Goal: Find specific page/section: Find specific page/section

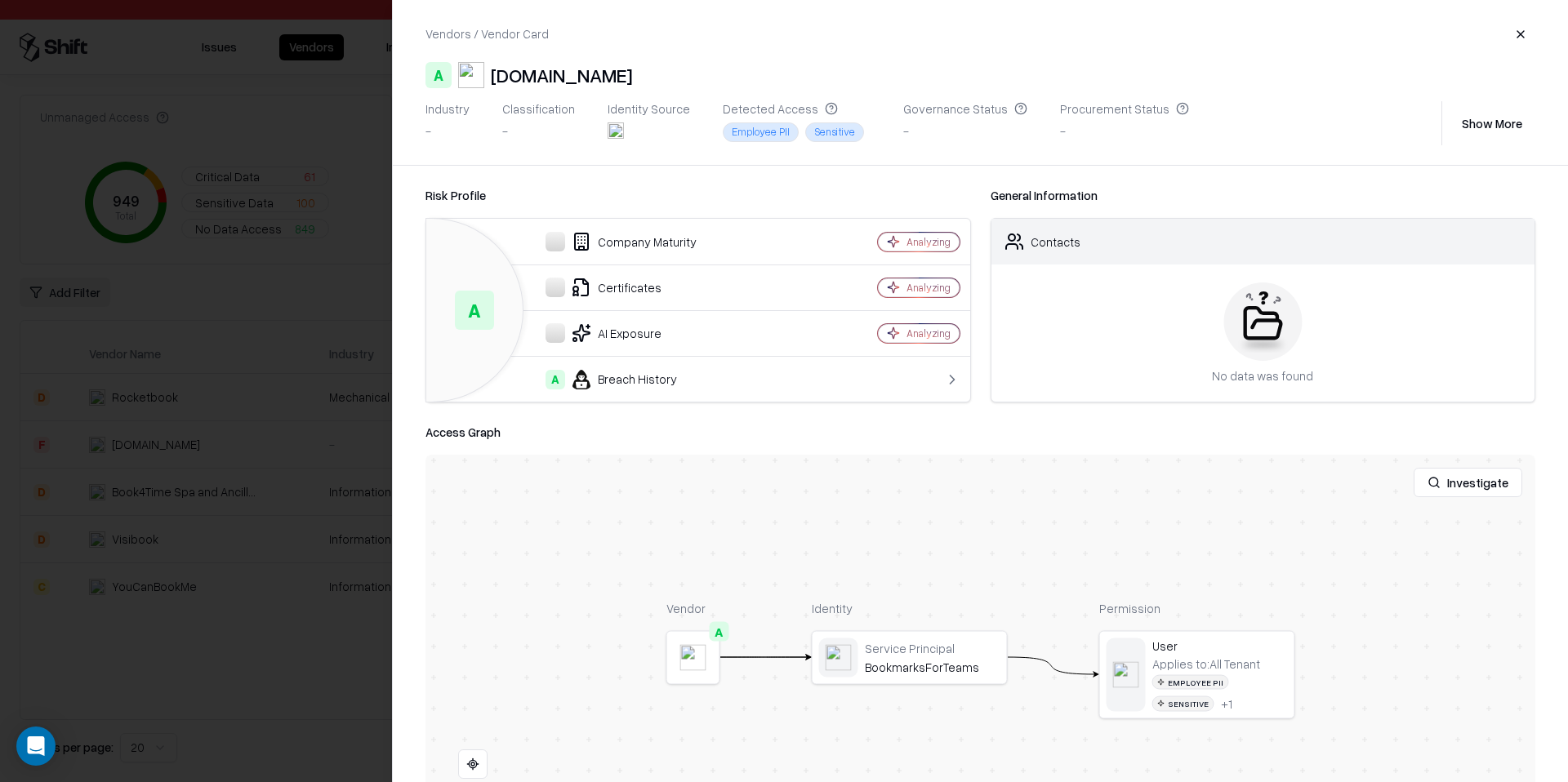
scroll to position [3, 0]
click at [319, 118] on div at bounding box center [784, 391] width 1568 height 782
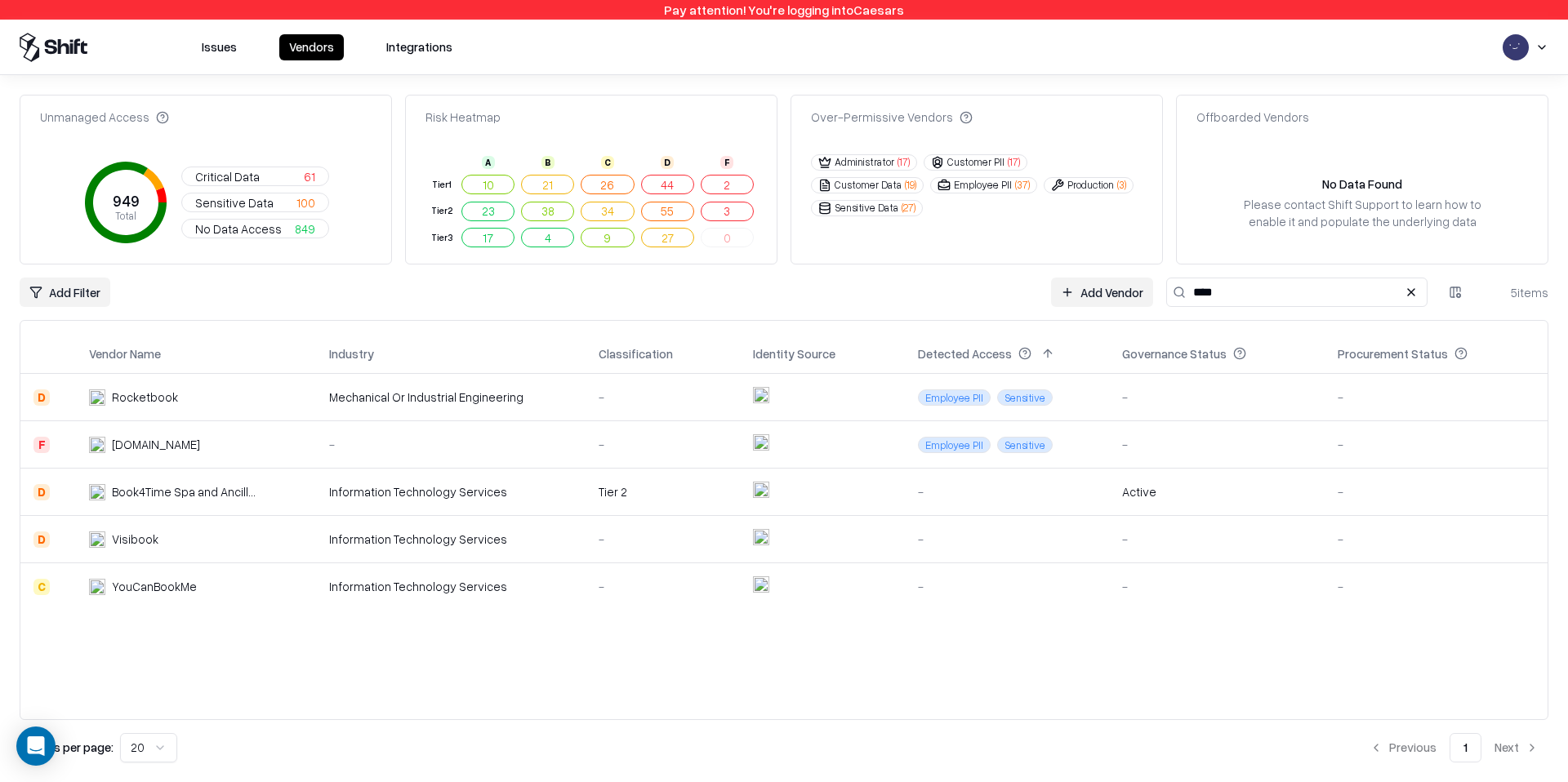
click at [206, 50] on button "Issues" at bounding box center [219, 47] width 55 height 26
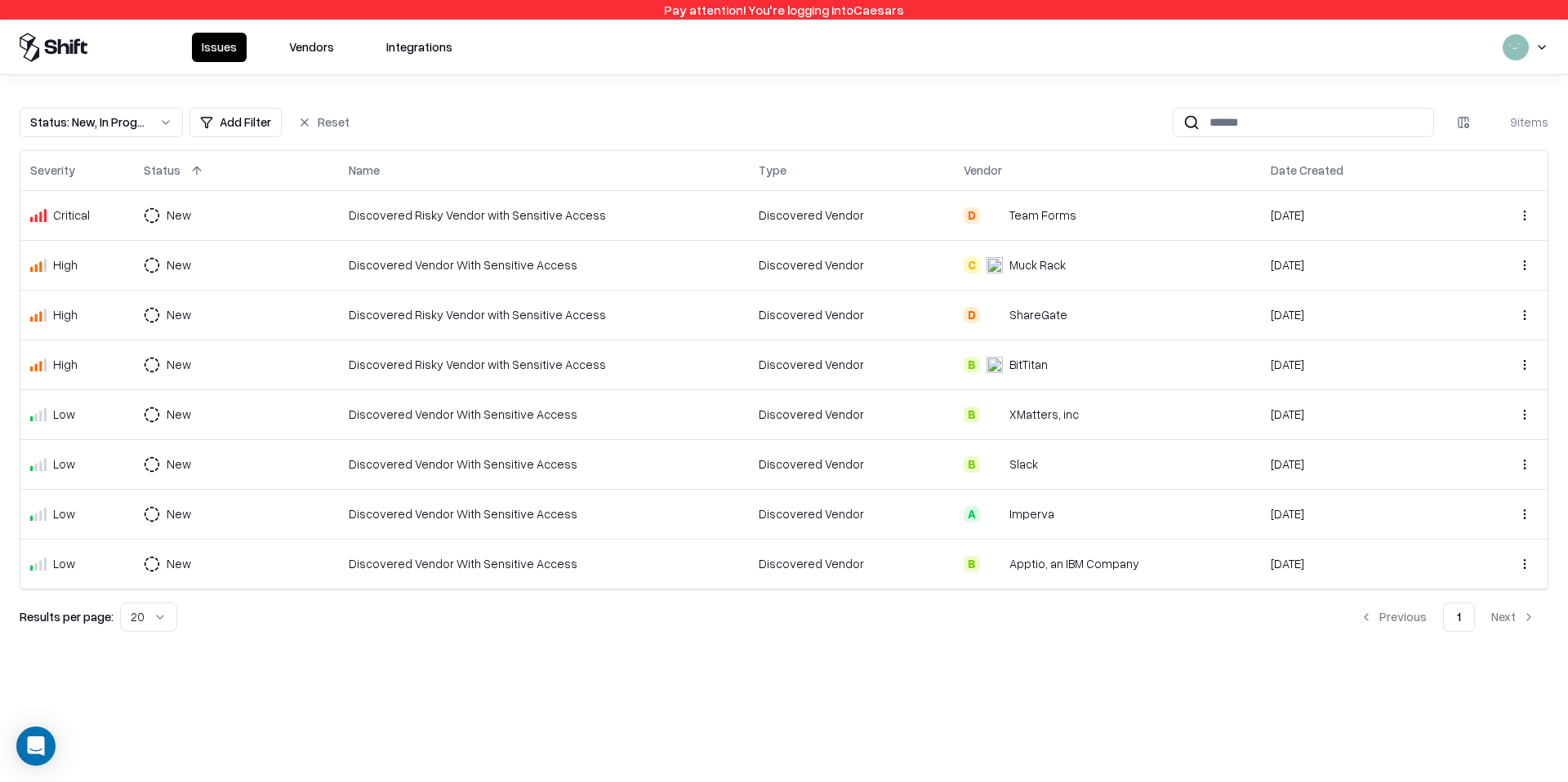
click at [309, 51] on button "Vendors" at bounding box center [311, 47] width 65 height 29
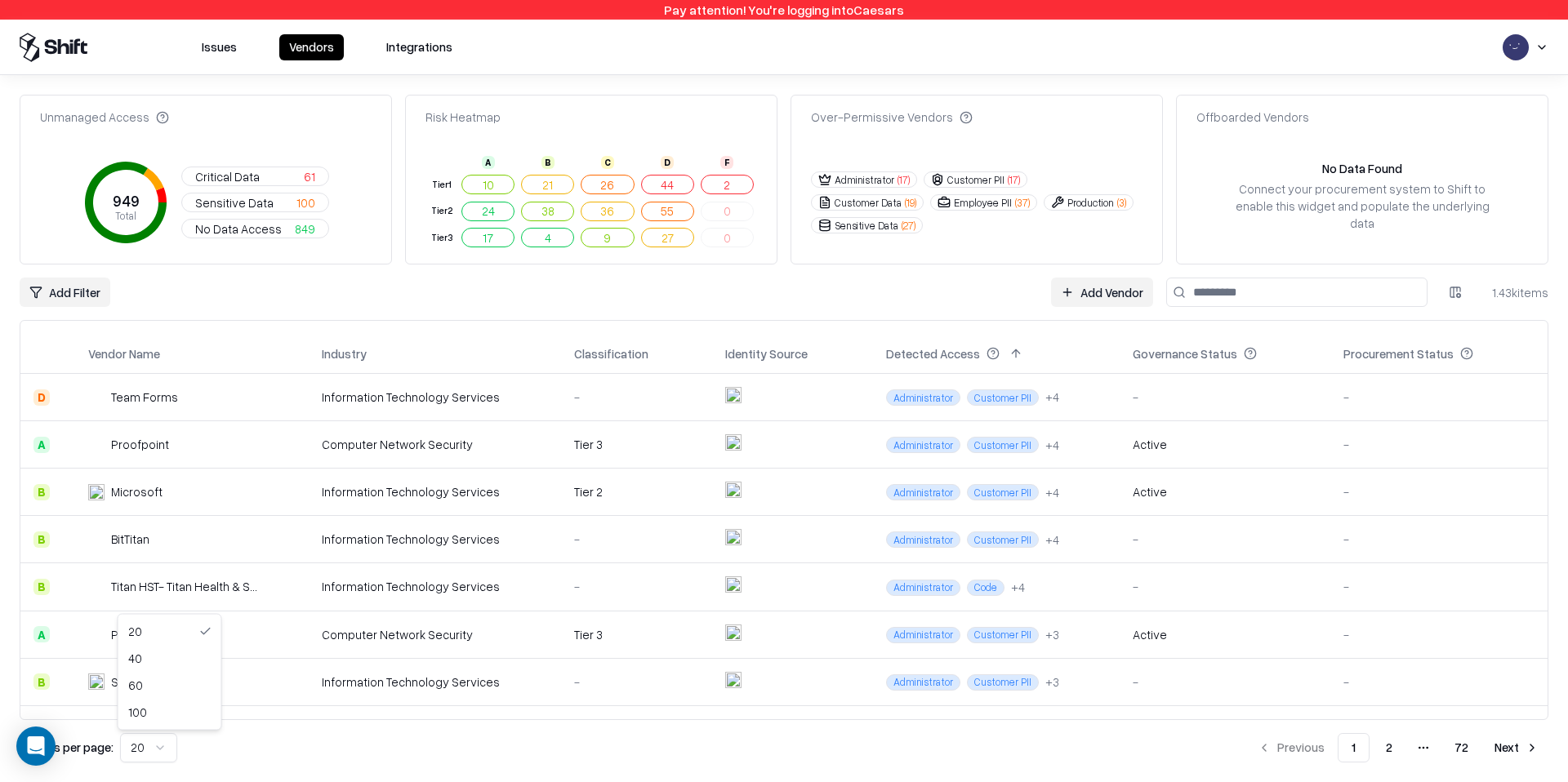
click at [161, 747] on html "Pay attention! You're logging into Caesars Issues Vendors Integrations Unmanage…" at bounding box center [784, 391] width 1568 height 782
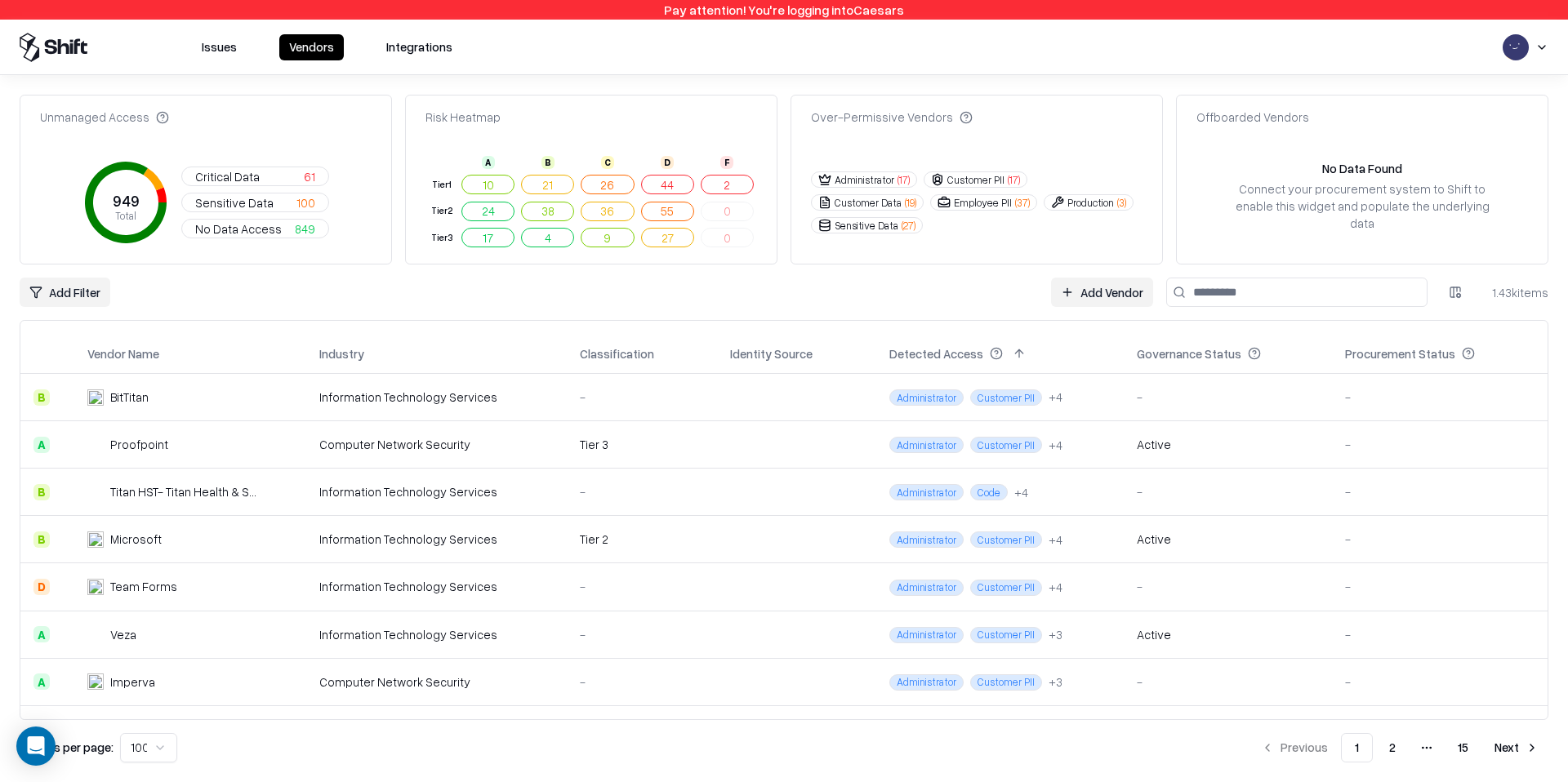
click at [1501, 297] on div "1.43k items" at bounding box center [1515, 292] width 65 height 17
click at [1508, 295] on div "1.43k items" at bounding box center [1515, 292] width 65 height 17
click at [1509, 299] on div "1.43k items" at bounding box center [1515, 292] width 65 height 17
click at [729, 186] on button "2" at bounding box center [727, 184] width 53 height 19
